Goal: Browse casually

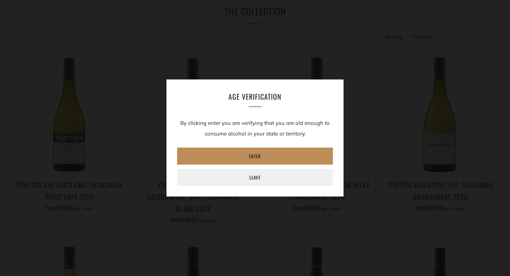
click at [265, 157] on link "Enter" at bounding box center [255, 155] width 156 height 17
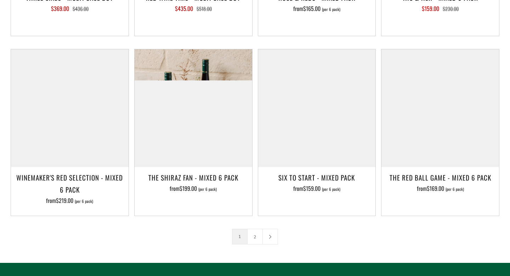
scroll to position [1062, 0]
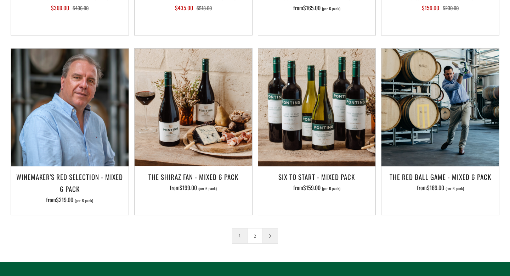
click at [270, 234] on icon at bounding box center [270, 236] width 4 height 4
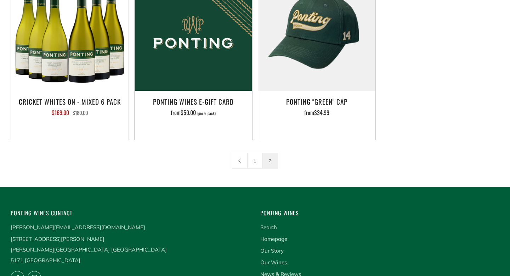
scroll to position [202, 0]
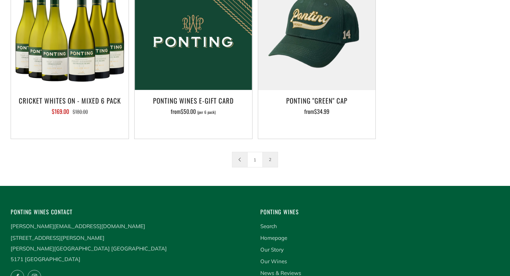
click at [239, 161] on icon at bounding box center [240, 159] width 4 height 4
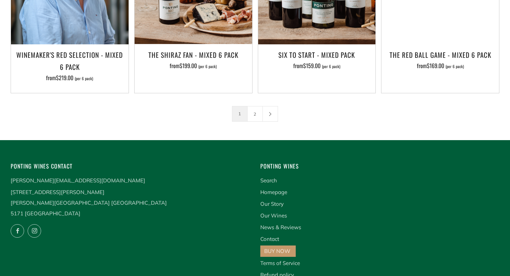
scroll to position [1177, 0]
